Goal: Task Accomplishment & Management: Manage account settings

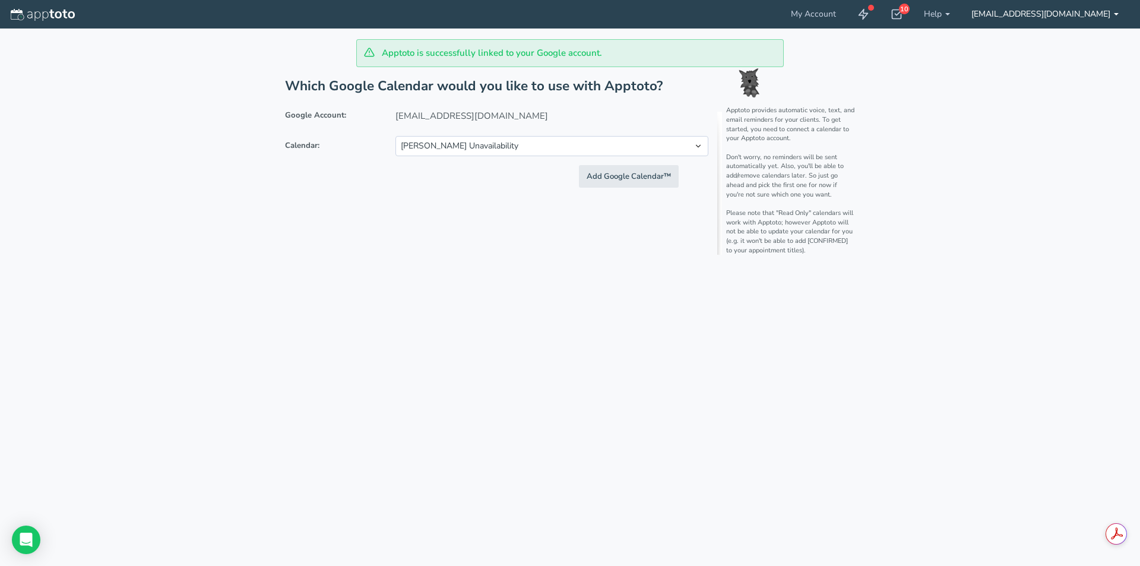
click at [1050, 12] on link "[EMAIL_ADDRESS][DOMAIN_NAME]" at bounding box center [1045, 14] width 169 height 29
click at [827, 14] on link "My Account" at bounding box center [813, 14] width 67 height 29
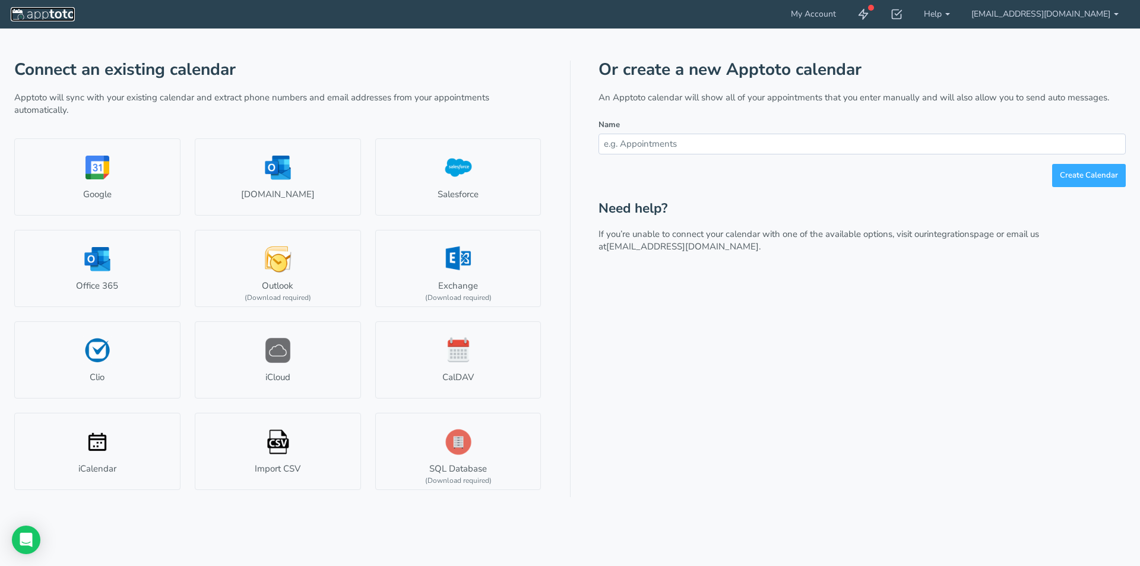
click at [62, 15] on img at bounding box center [43, 15] width 64 height 12
click at [1063, 12] on link "[EMAIL_ADDRESS][DOMAIN_NAME]" at bounding box center [1045, 14] width 169 height 29
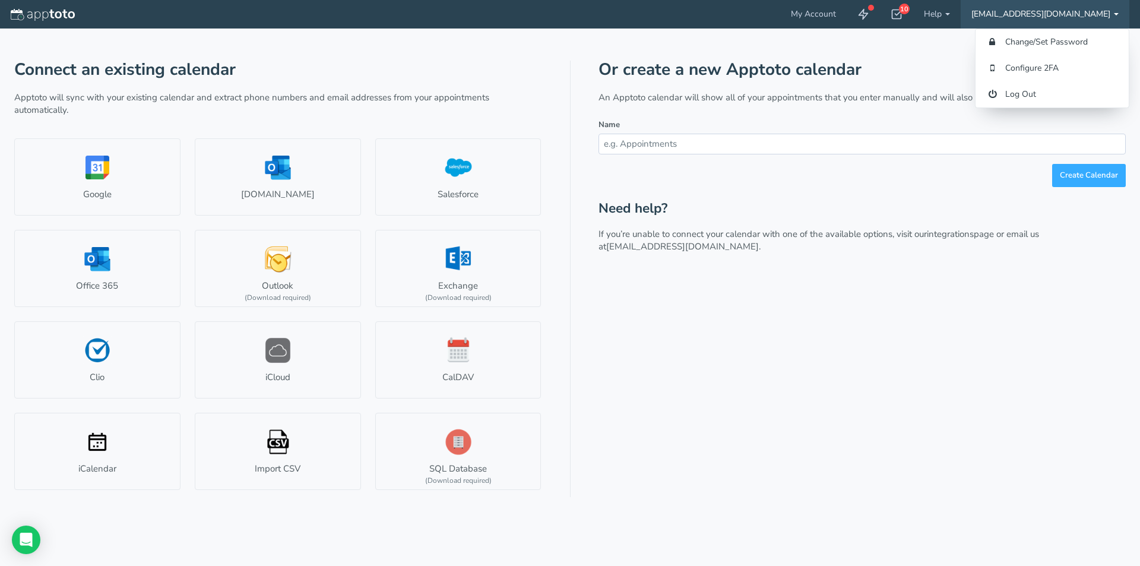
click at [989, 334] on div "Or create a new Apptoto calendar An Apptoto calendar will show all of your appo…" at bounding box center [862, 279] width 527 height 436
click at [1083, 14] on link "[EMAIL_ADDRESS][DOMAIN_NAME]" at bounding box center [1045, 14] width 169 height 29
click at [1055, 94] on link "Log Out" at bounding box center [1052, 94] width 153 height 26
